Goal: Check status: Check status

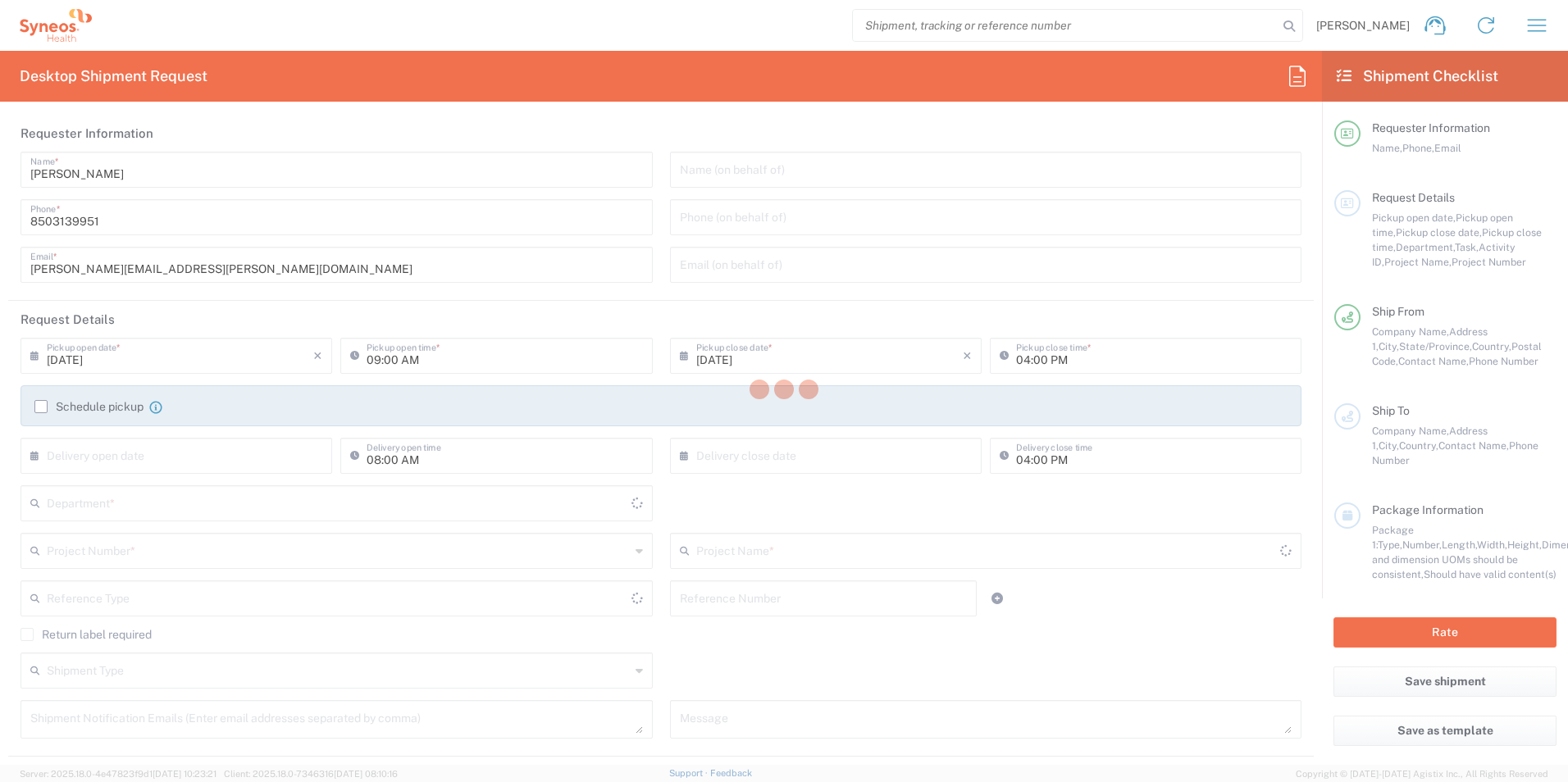
type input "3216"
type input "[US_STATE]"
type input "[GEOGRAPHIC_DATA]"
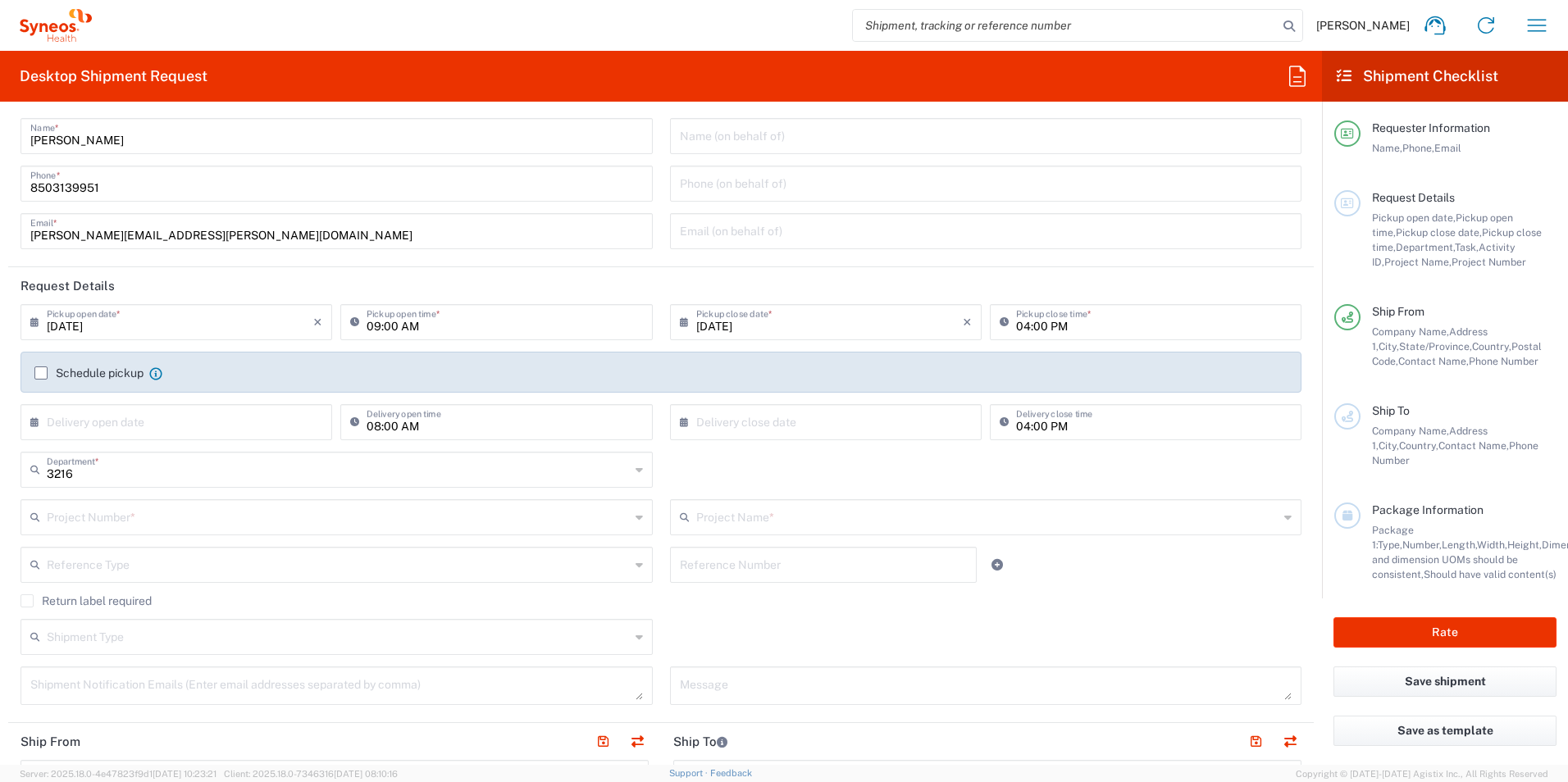
scroll to position [82, 0]
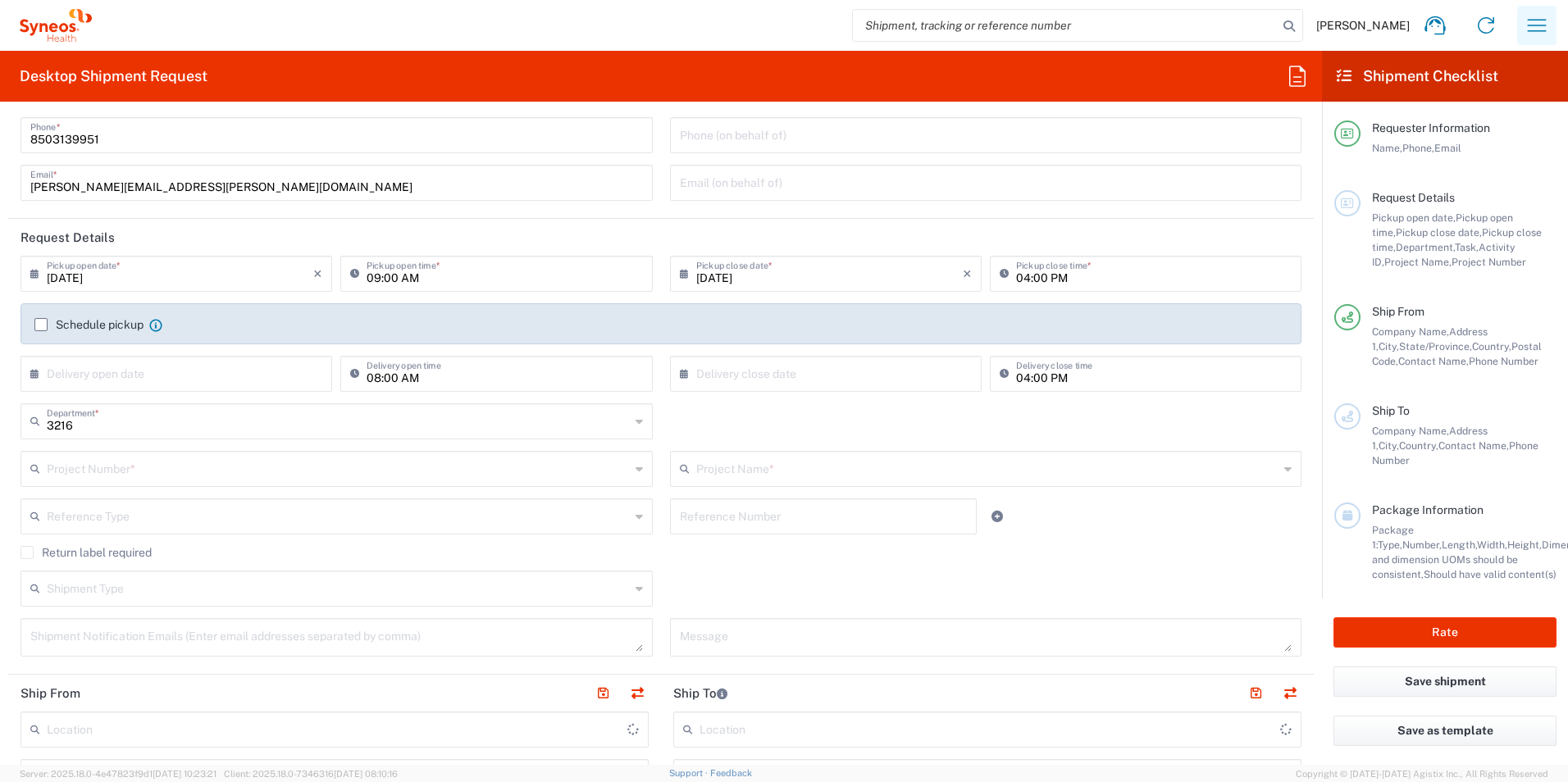
click at [1524, 30] on icon "button" at bounding box center [1536, 25] width 26 height 26
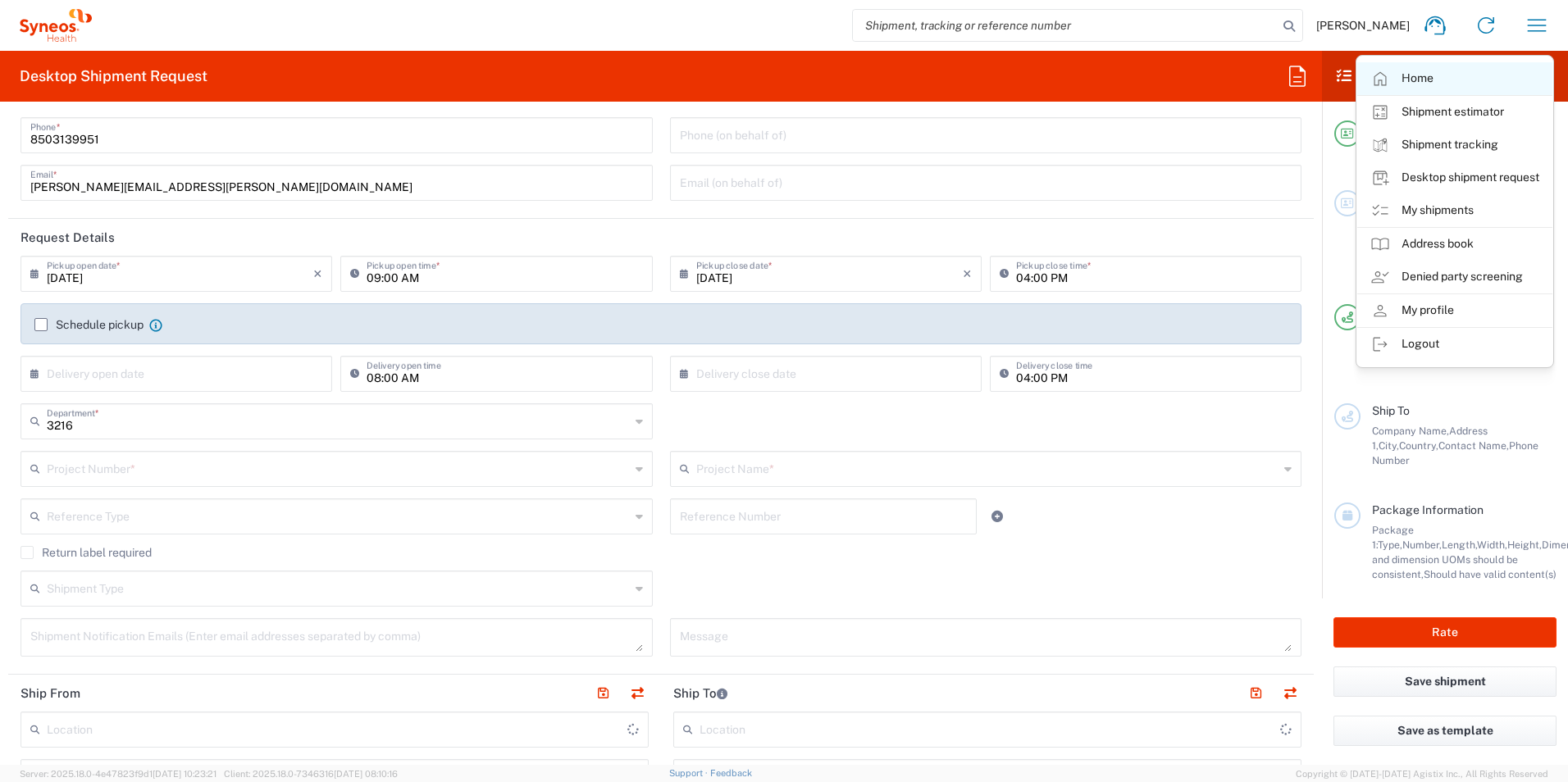
type input "[PERSON_NAME] Rsrch Grp ([GEOGRAPHIC_DATA]) In"
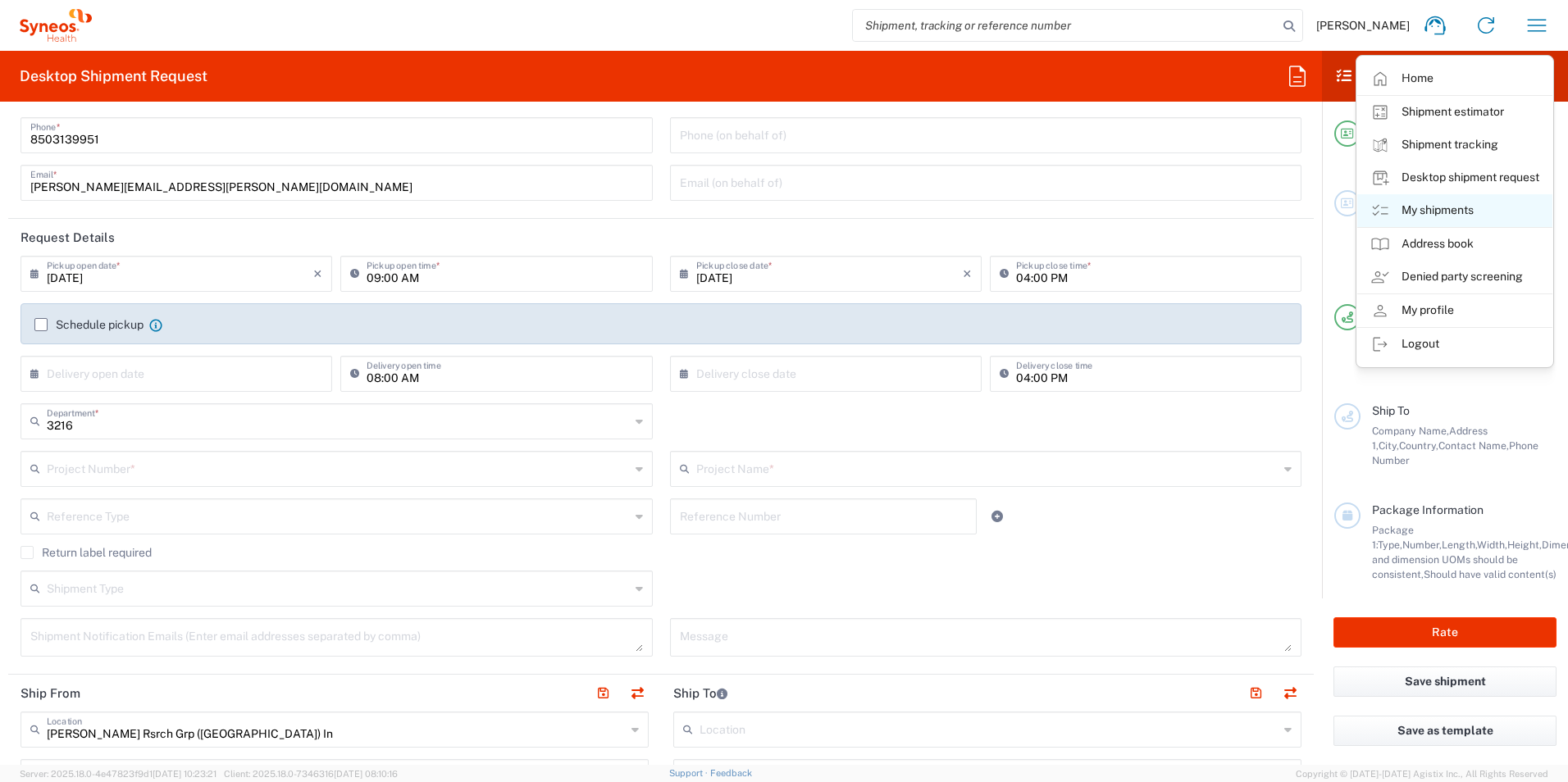
click at [1431, 213] on link "My shipments" at bounding box center [1455, 210] width 195 height 33
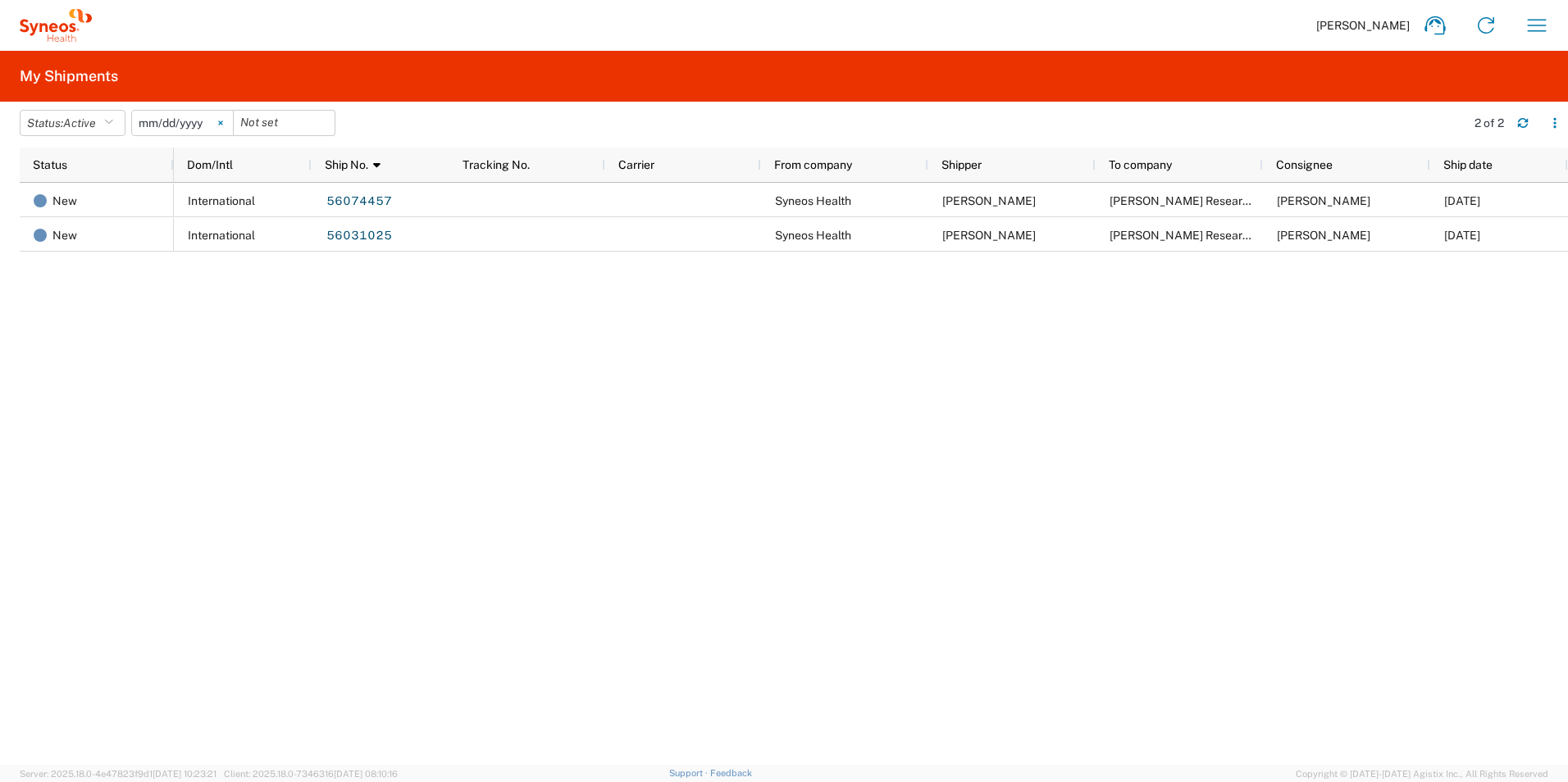
click at [220, 120] on svg-icon at bounding box center [220, 122] width 24 height 24
click at [113, 121] on icon "button" at bounding box center [109, 122] width 9 height 12
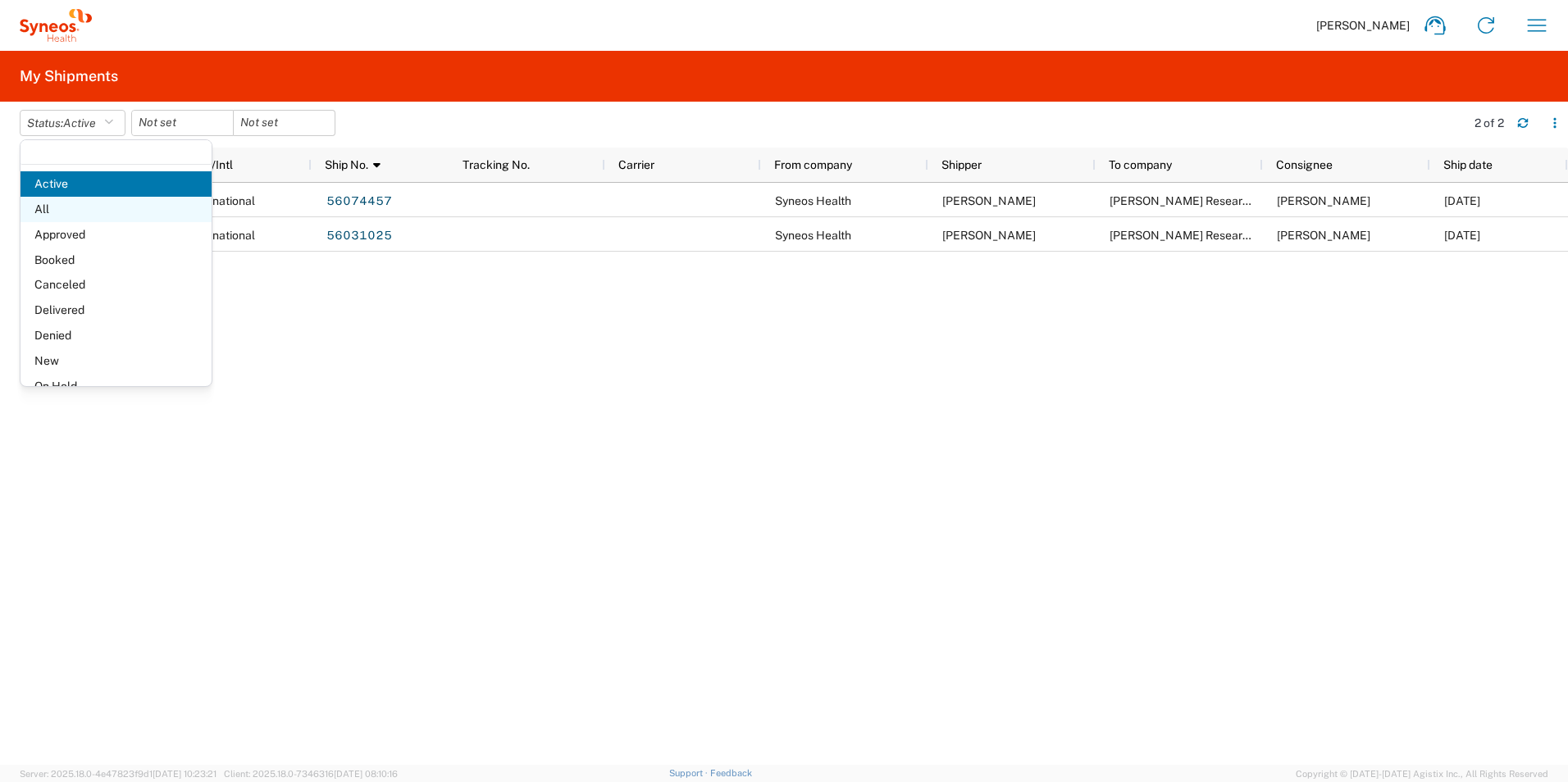
click at [98, 206] on span "All" at bounding box center [116, 210] width 191 height 25
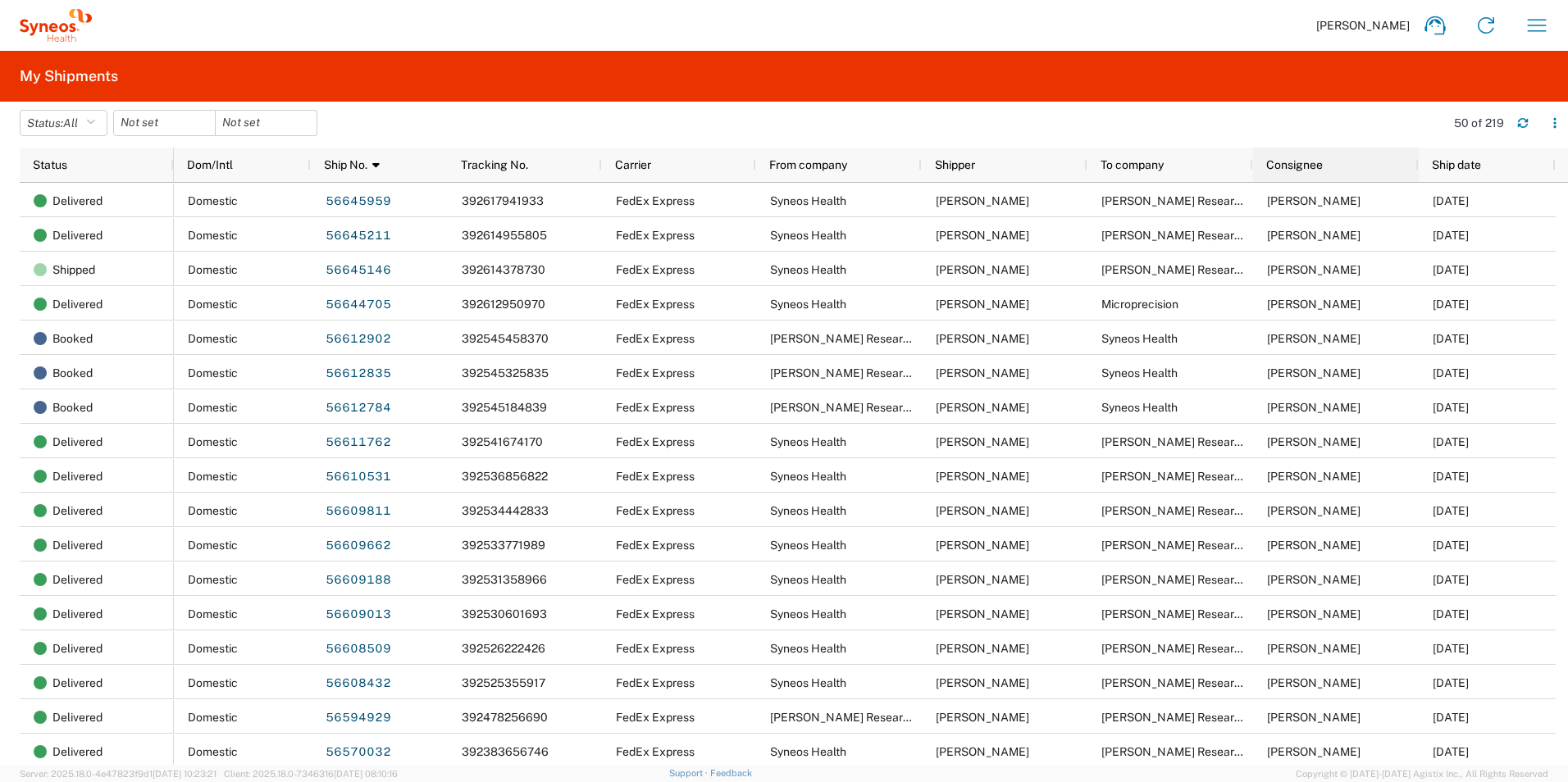
click at [1354, 163] on div "Consignee" at bounding box center [1338, 164] width 146 height 26
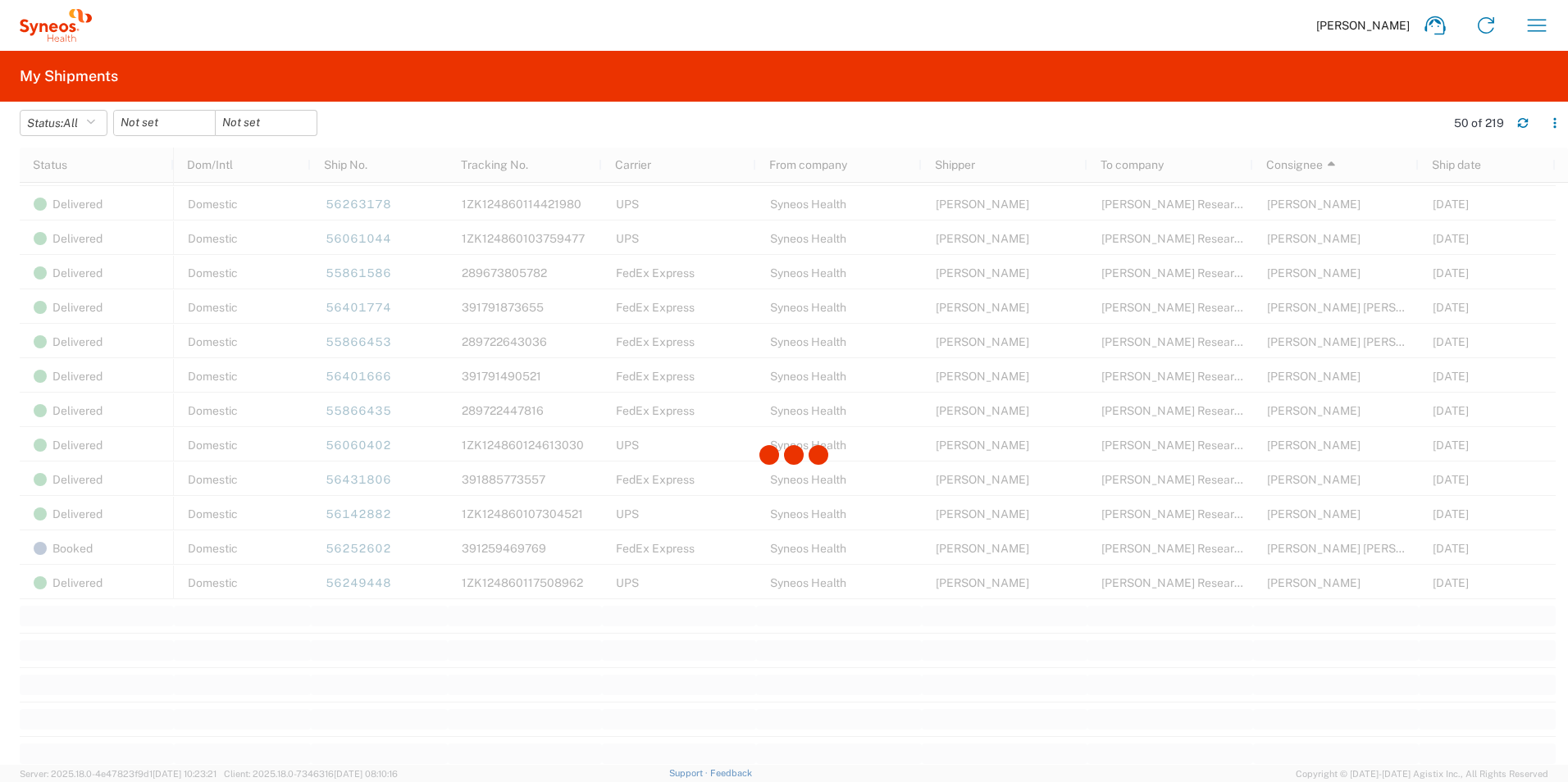
scroll to position [1442, 0]
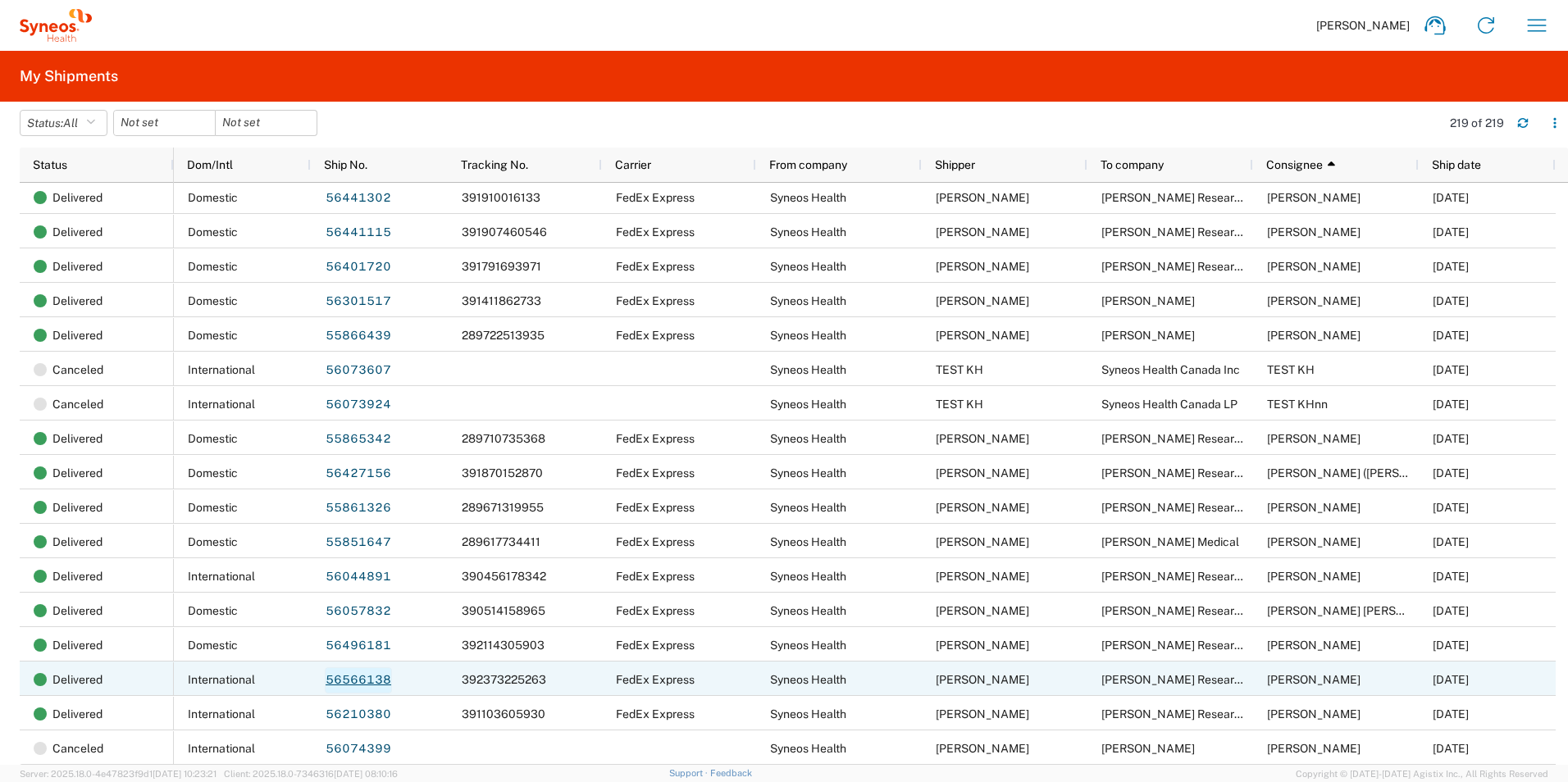
click at [360, 682] on link "56566138" at bounding box center [358, 680] width 67 height 26
